Goal: Task Accomplishment & Management: Manage account settings

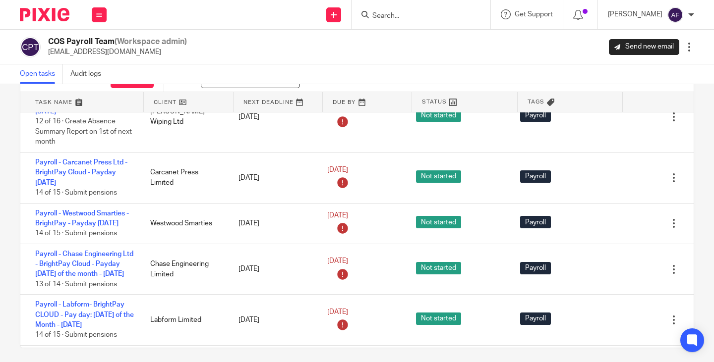
scroll to position [422, 0]
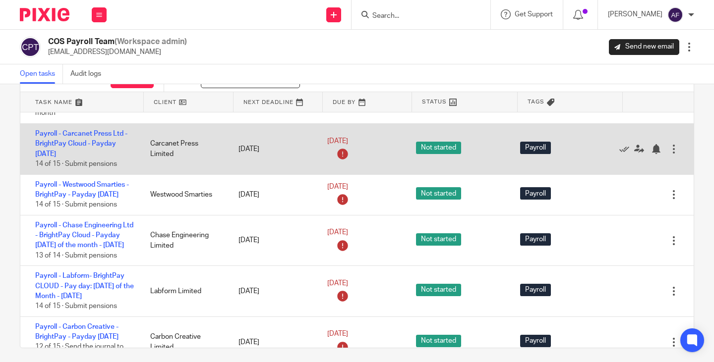
click at [665, 165] on div "Edit task Delete" at bounding box center [653, 149] width 79 height 51
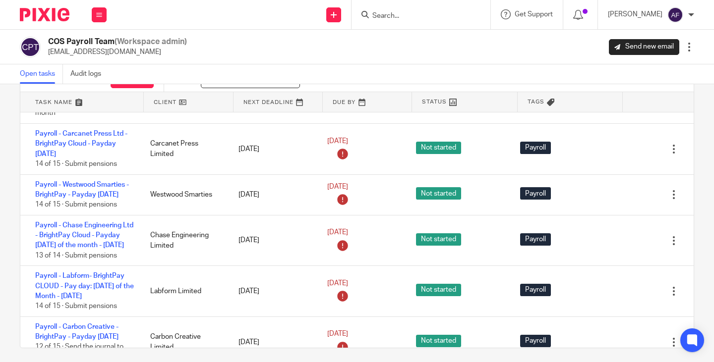
click at [169, 103] on link at bounding box center [188, 102] width 89 height 20
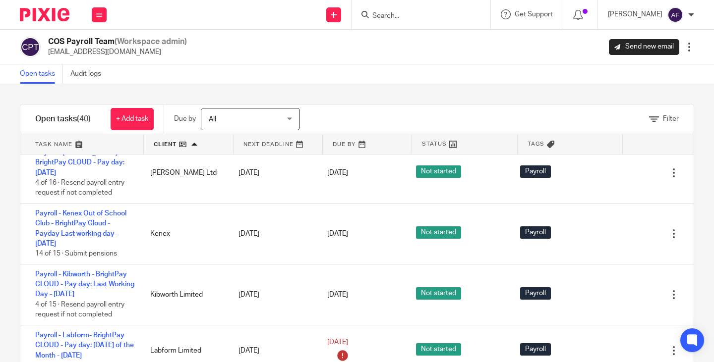
scroll to position [1083, 0]
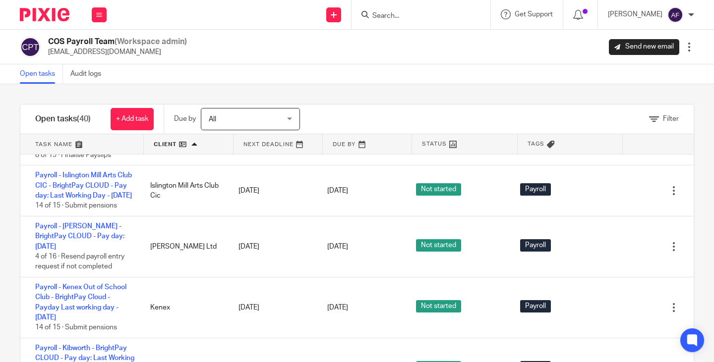
click at [100, 88] on link "Payroll - IcyBear - BrightPay CLOUD - Pay day: Last Working Day - September 2025" at bounding box center [84, 73] width 99 height 27
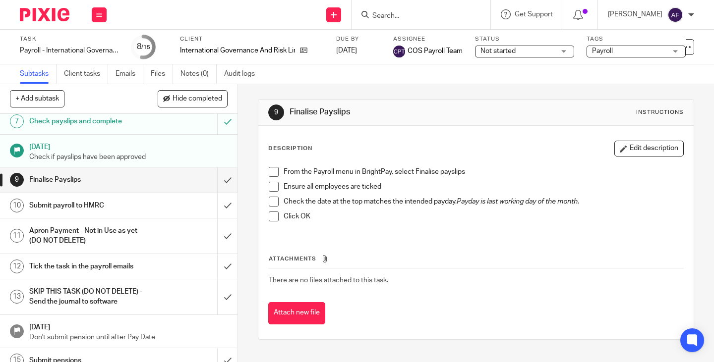
scroll to position [204, 0]
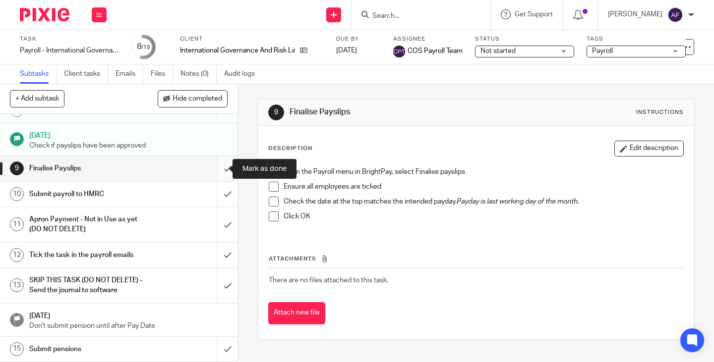
click at [221, 171] on input "submit" at bounding box center [118, 168] width 237 height 25
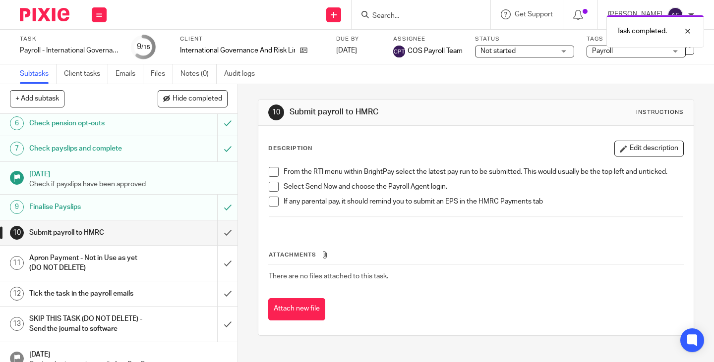
scroll to position [204, 0]
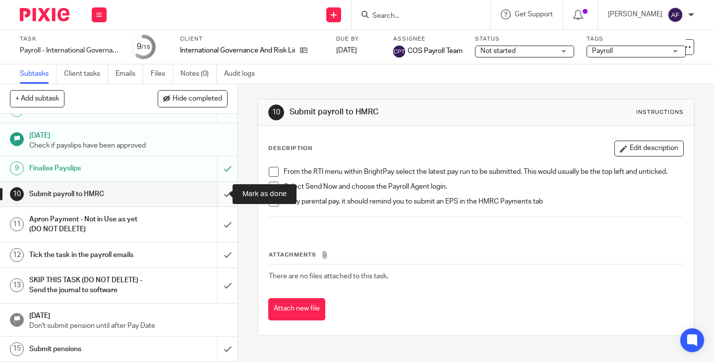
click at [220, 192] on input "submit" at bounding box center [118, 194] width 237 height 25
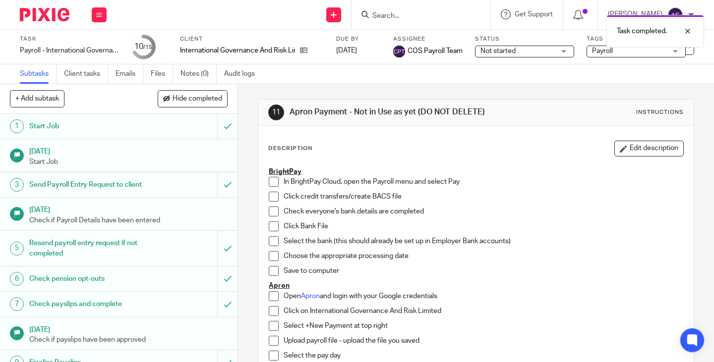
scroll to position [204, 0]
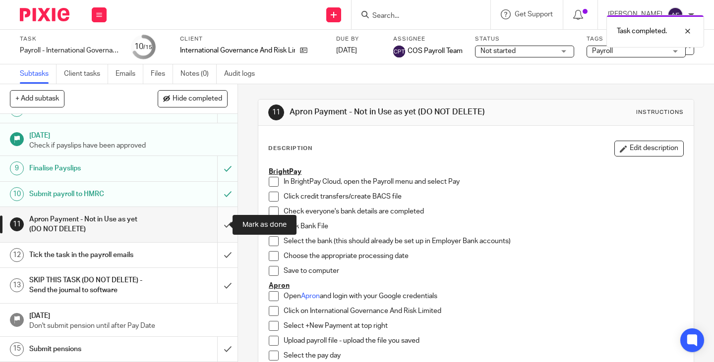
click at [216, 230] on input "submit" at bounding box center [118, 224] width 237 height 35
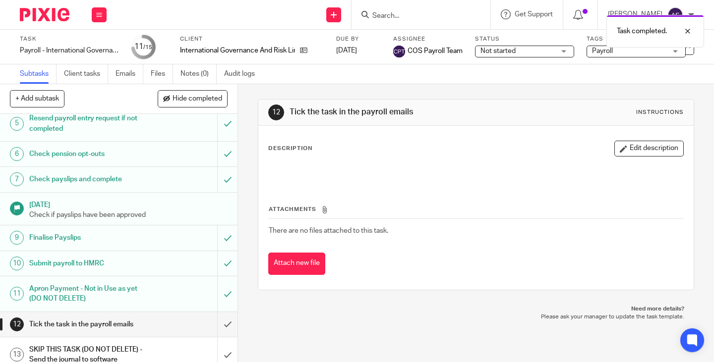
scroll to position [204, 0]
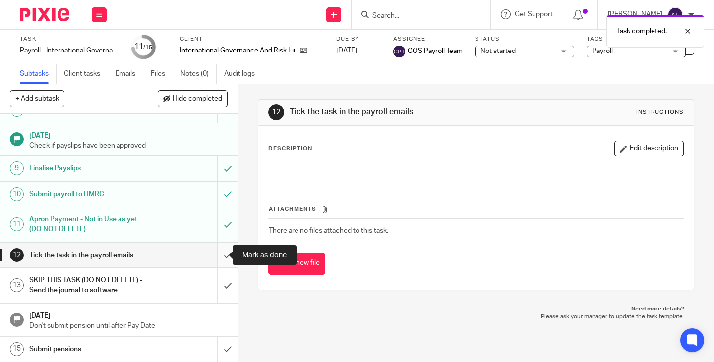
click at [213, 255] on input "submit" at bounding box center [118, 255] width 237 height 25
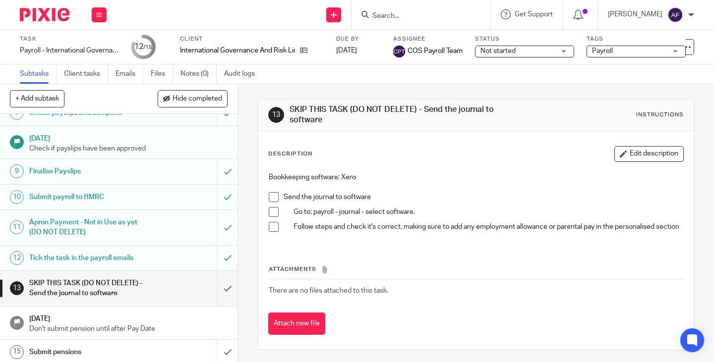
scroll to position [204, 0]
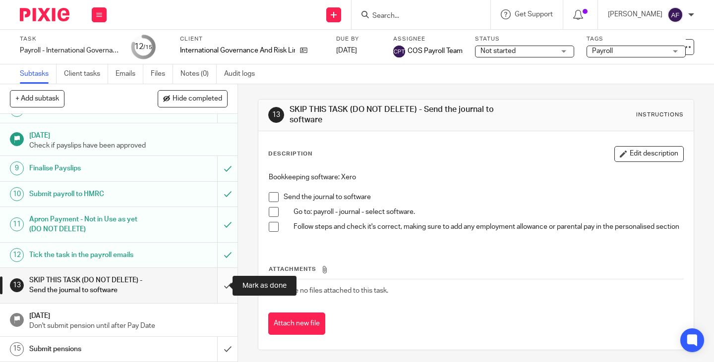
click at [220, 286] on input "submit" at bounding box center [118, 285] width 237 height 35
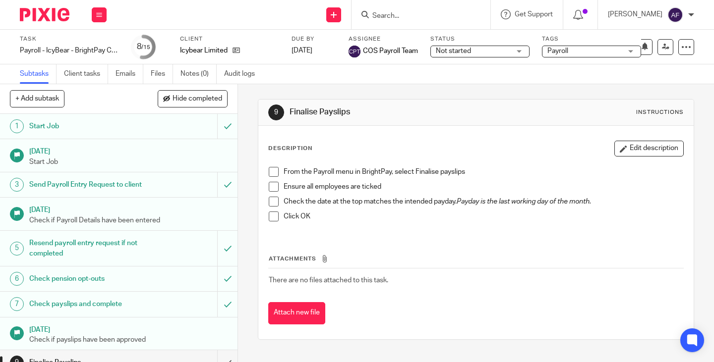
scroll to position [194, 0]
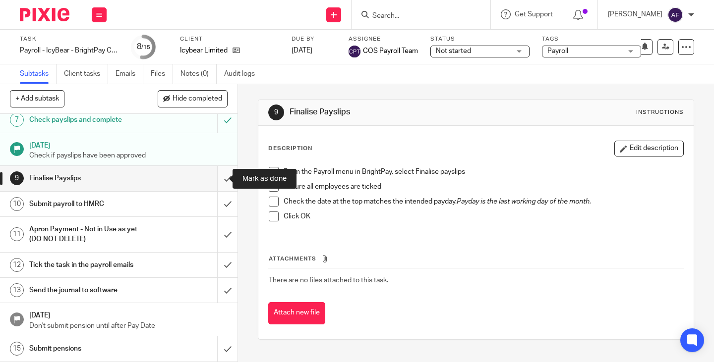
click at [218, 185] on input "submit" at bounding box center [118, 178] width 237 height 25
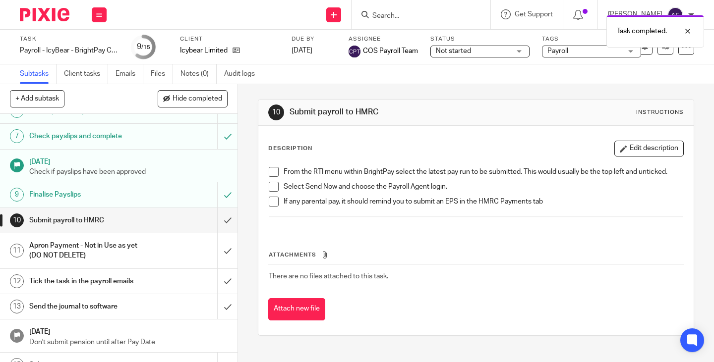
scroll to position [162, 0]
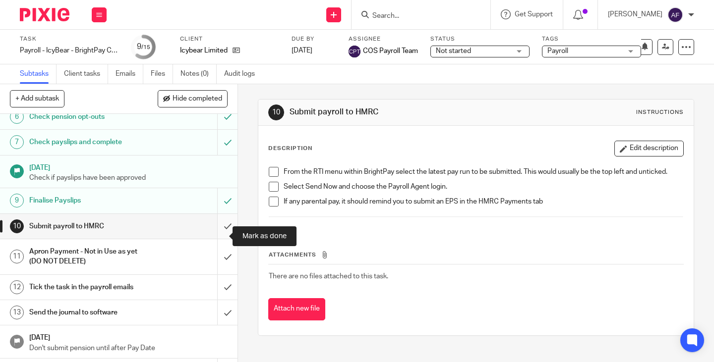
click at [214, 234] on input "submit" at bounding box center [118, 226] width 237 height 25
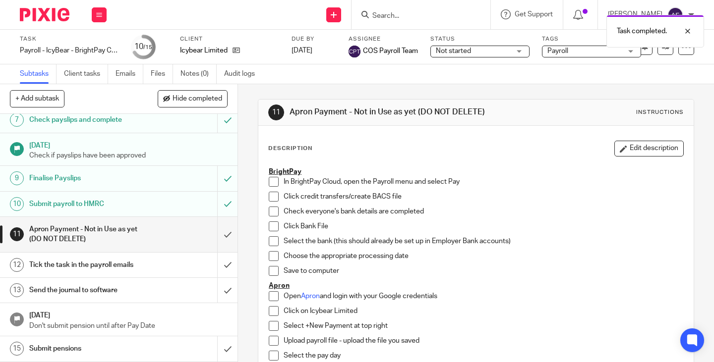
scroll to position [194, 0]
click at [222, 234] on input "submit" at bounding box center [118, 234] width 237 height 35
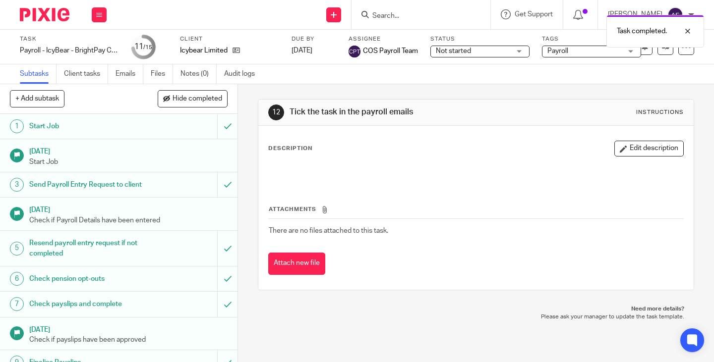
scroll to position [194, 0]
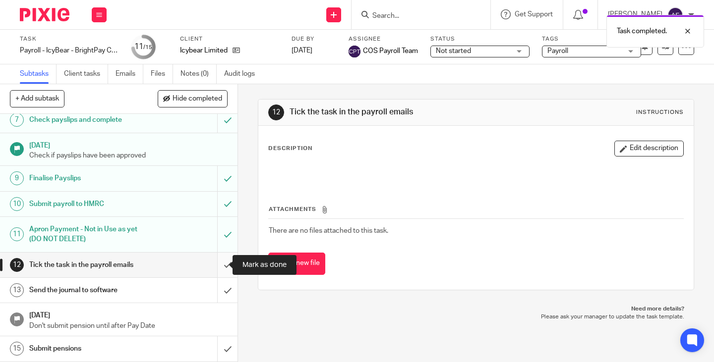
click at [215, 270] on input "submit" at bounding box center [118, 265] width 237 height 25
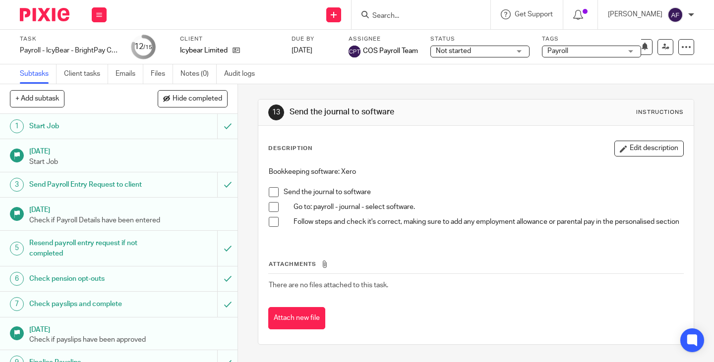
click at [476, 138] on div "Description Edit description Bookkeeping software: Xero Send the journal to sof…" at bounding box center [475, 235] width 435 height 219
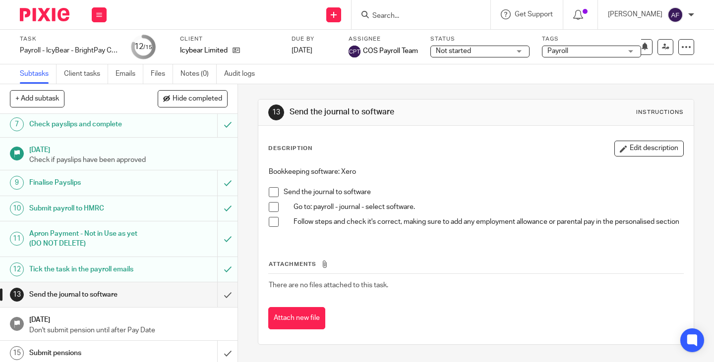
scroll to position [194, 0]
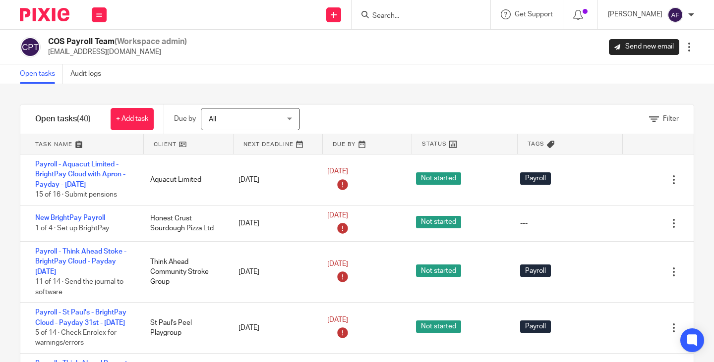
click at [263, 143] on link at bounding box center [277, 144] width 89 height 20
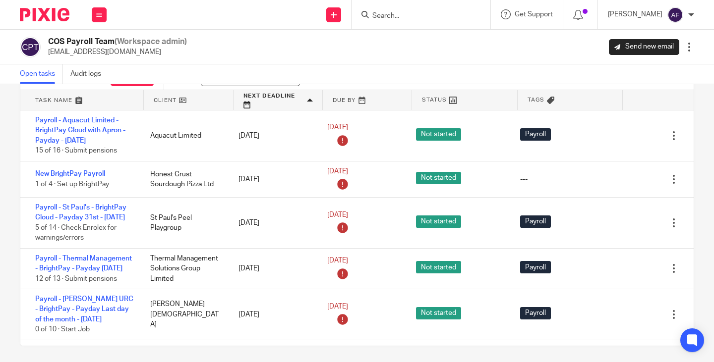
scroll to position [48, 0]
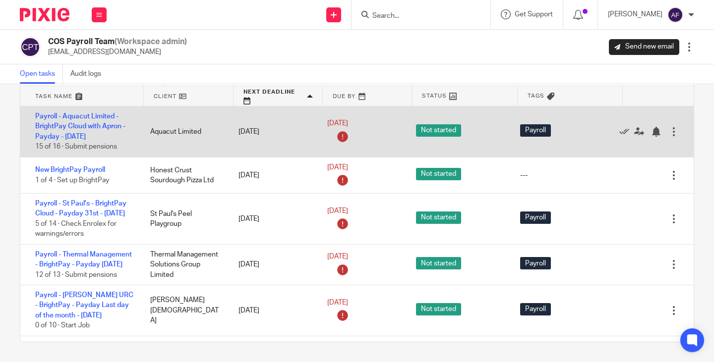
click at [671, 121] on div "Edit task Delete" at bounding box center [653, 132] width 79 height 51
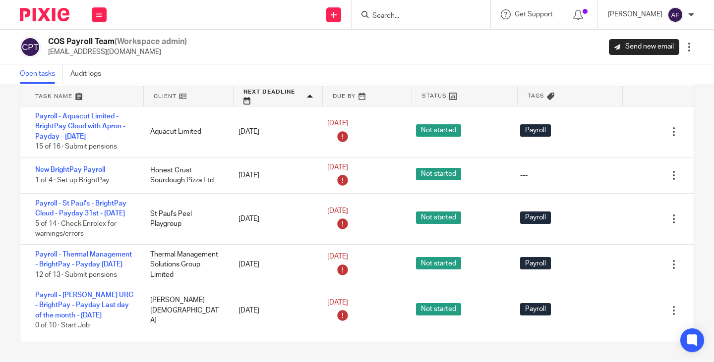
click at [683, 117] on div "Filter tasks Only show tasks matching all of these conditions 1 Client name Is …" at bounding box center [357, 223] width 714 height 278
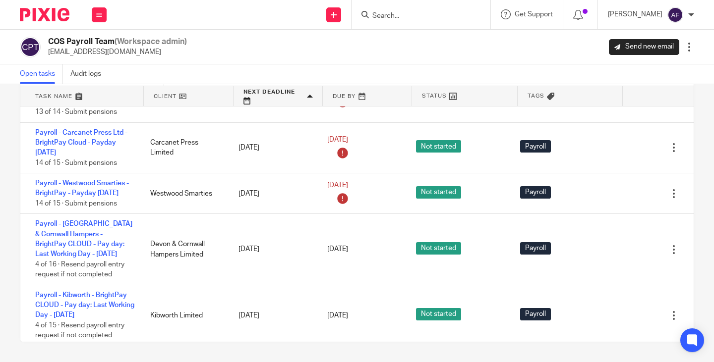
scroll to position [0, 0]
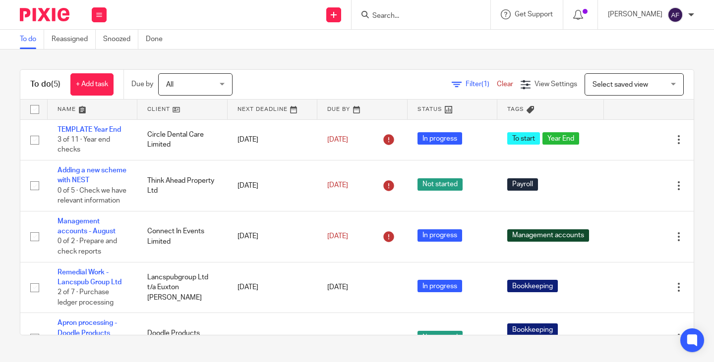
click at [691, 131] on div "To do (5) + Add task Due by All All [DATE] [DATE] This week Next week This mont…" at bounding box center [357, 203] width 714 height 306
click at [433, 41] on div "To do Reassigned Snoozed Done" at bounding box center [357, 40] width 714 height 20
click at [277, 48] on div "To do Reassigned Snoozed Done" at bounding box center [357, 40] width 714 height 20
click at [338, 55] on div "To do (5) + Add task Due by All All [DATE] [DATE] This week Next week This mont…" at bounding box center [357, 203] width 714 height 306
